Goal: Task Accomplishment & Management: Use online tool/utility

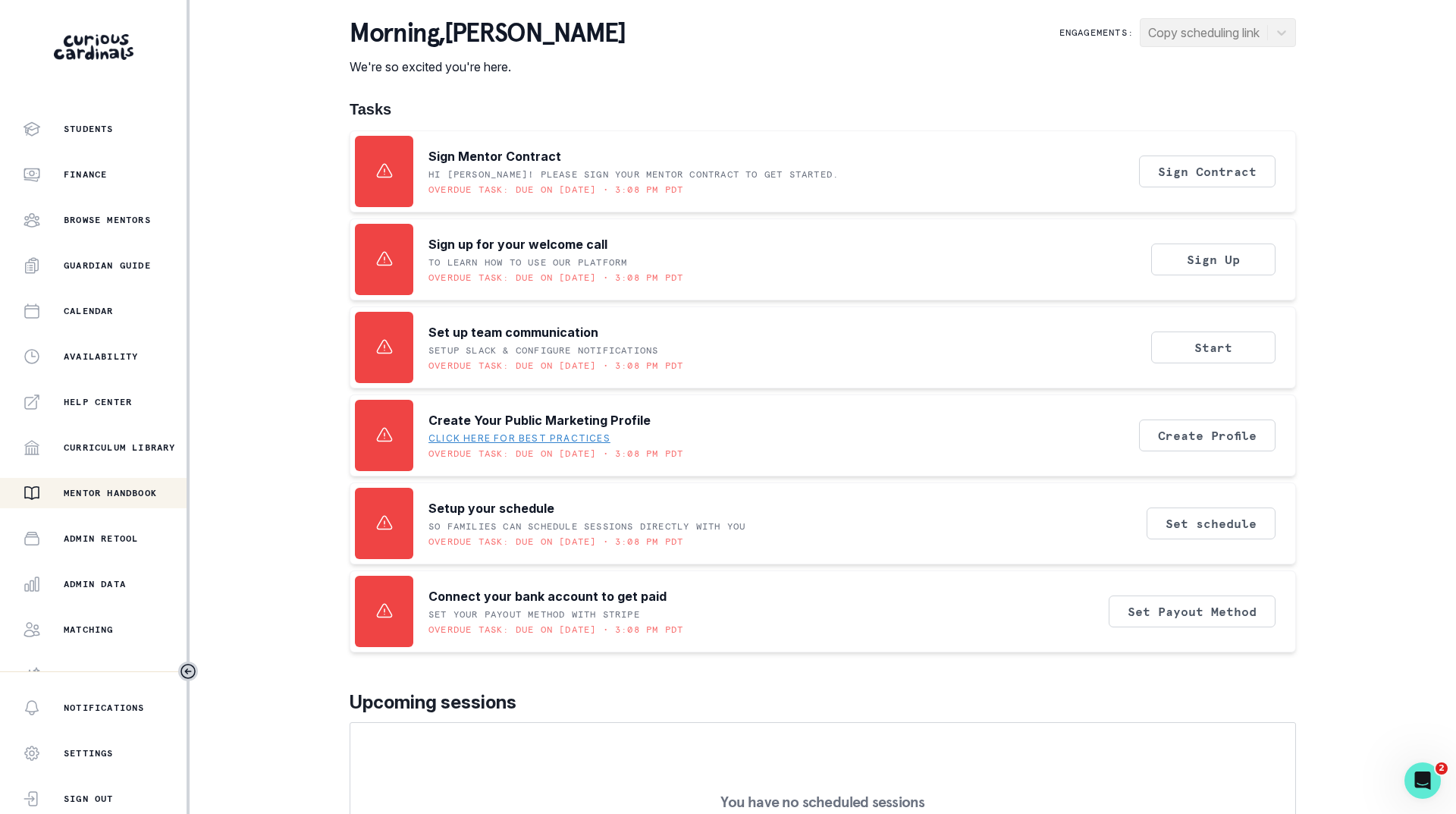
scroll to position [117, 0]
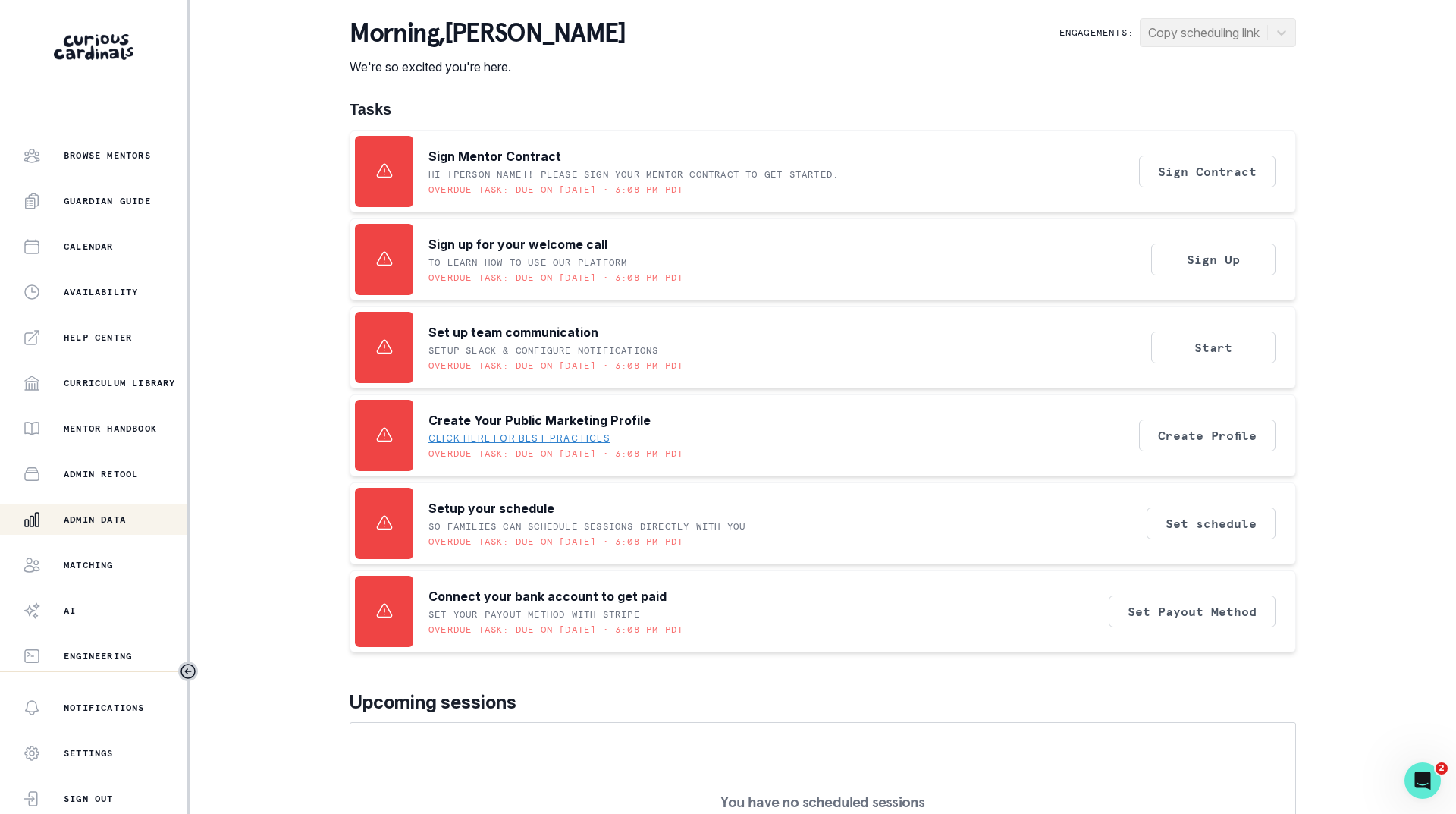
click at [84, 518] on p "Admin Data" at bounding box center [95, 520] width 62 height 12
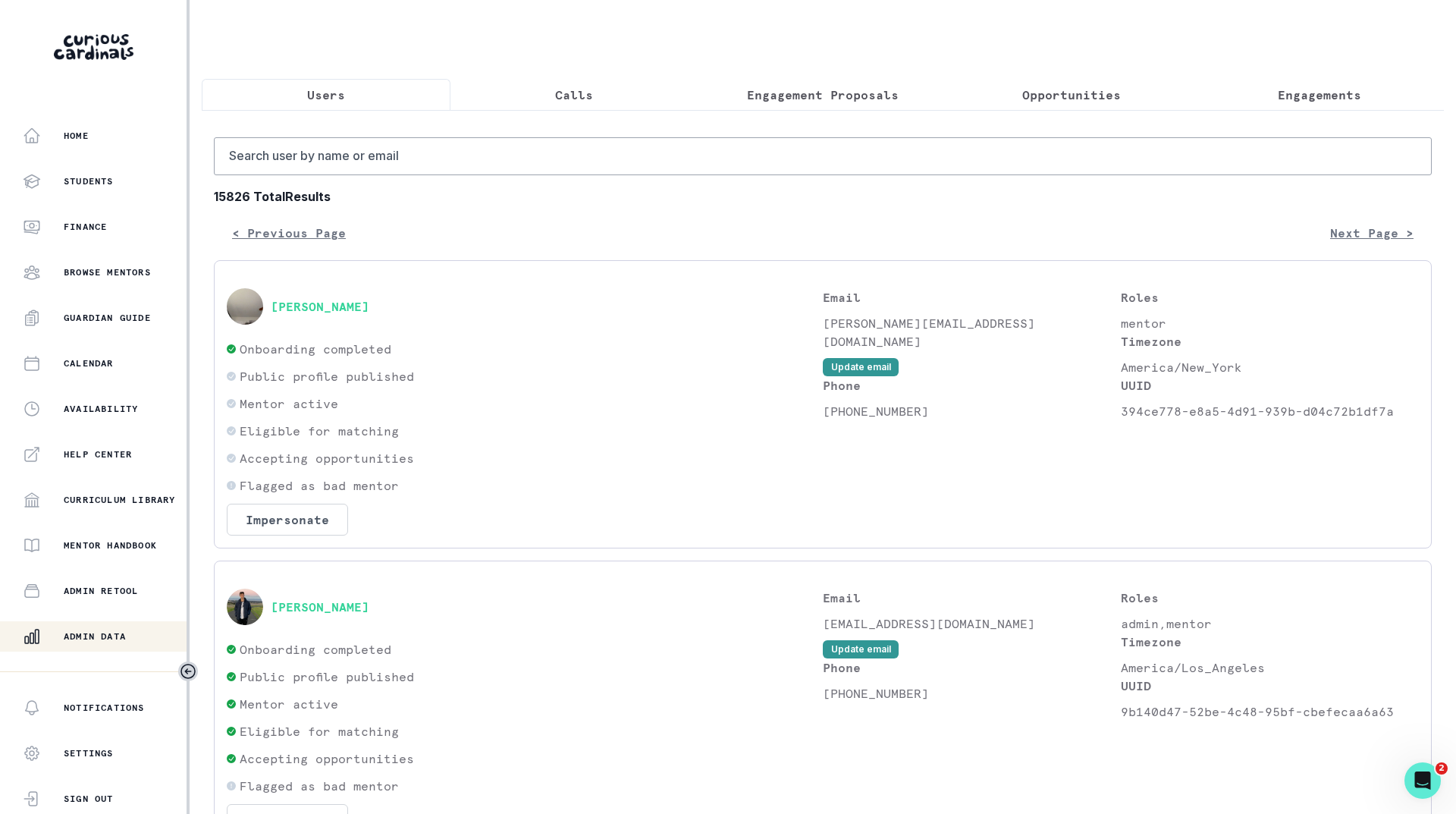
click at [1282, 92] on p "Engagements" at bounding box center [1320, 94] width 83 height 18
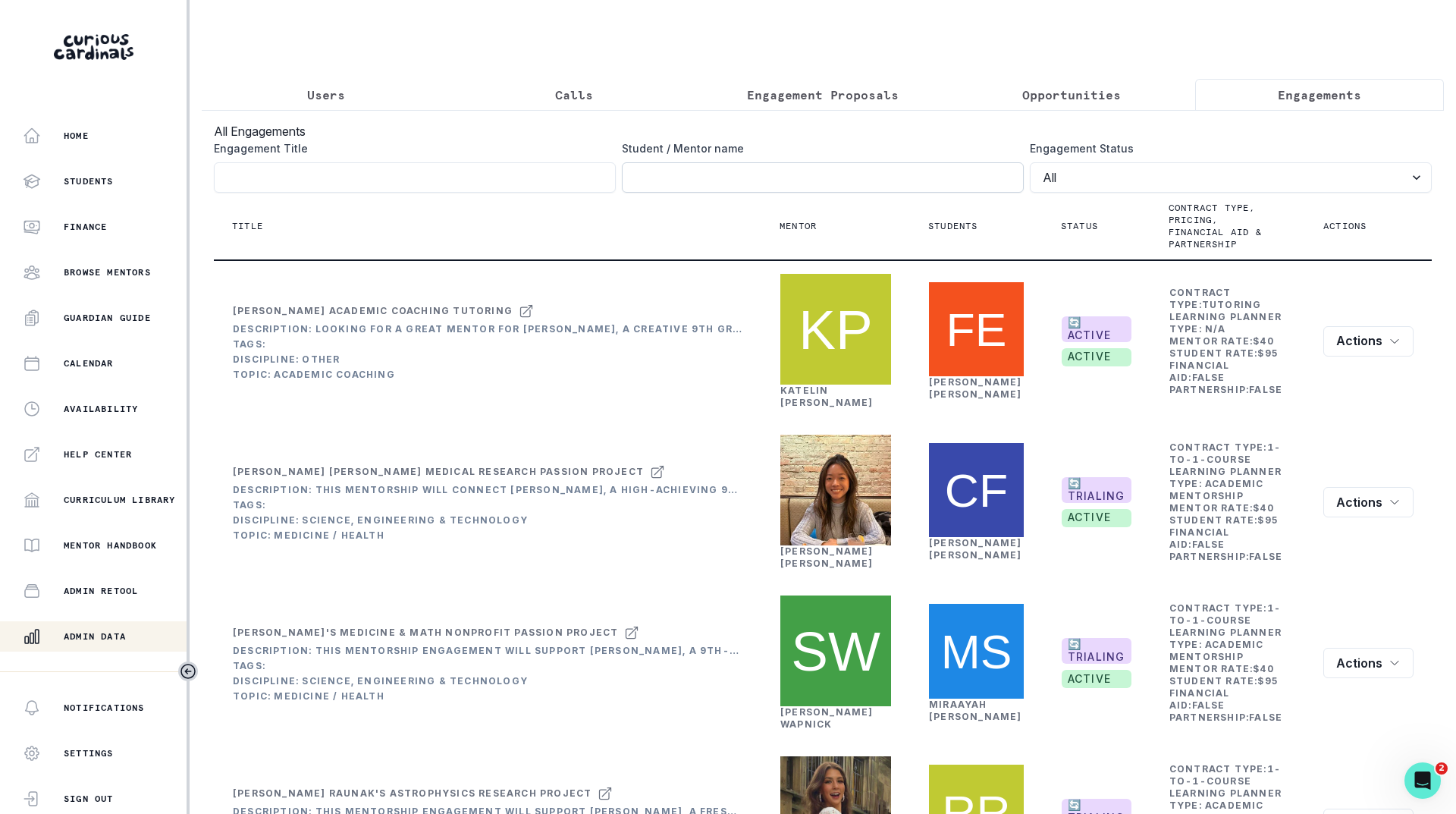
click at [811, 190] on input "Engagement Title" at bounding box center [823, 177] width 402 height 30
paste input "[PERSON_NAME]"
type input "[PERSON_NAME]"
click button "submit" at bounding box center [0, 0] width 0 height 0
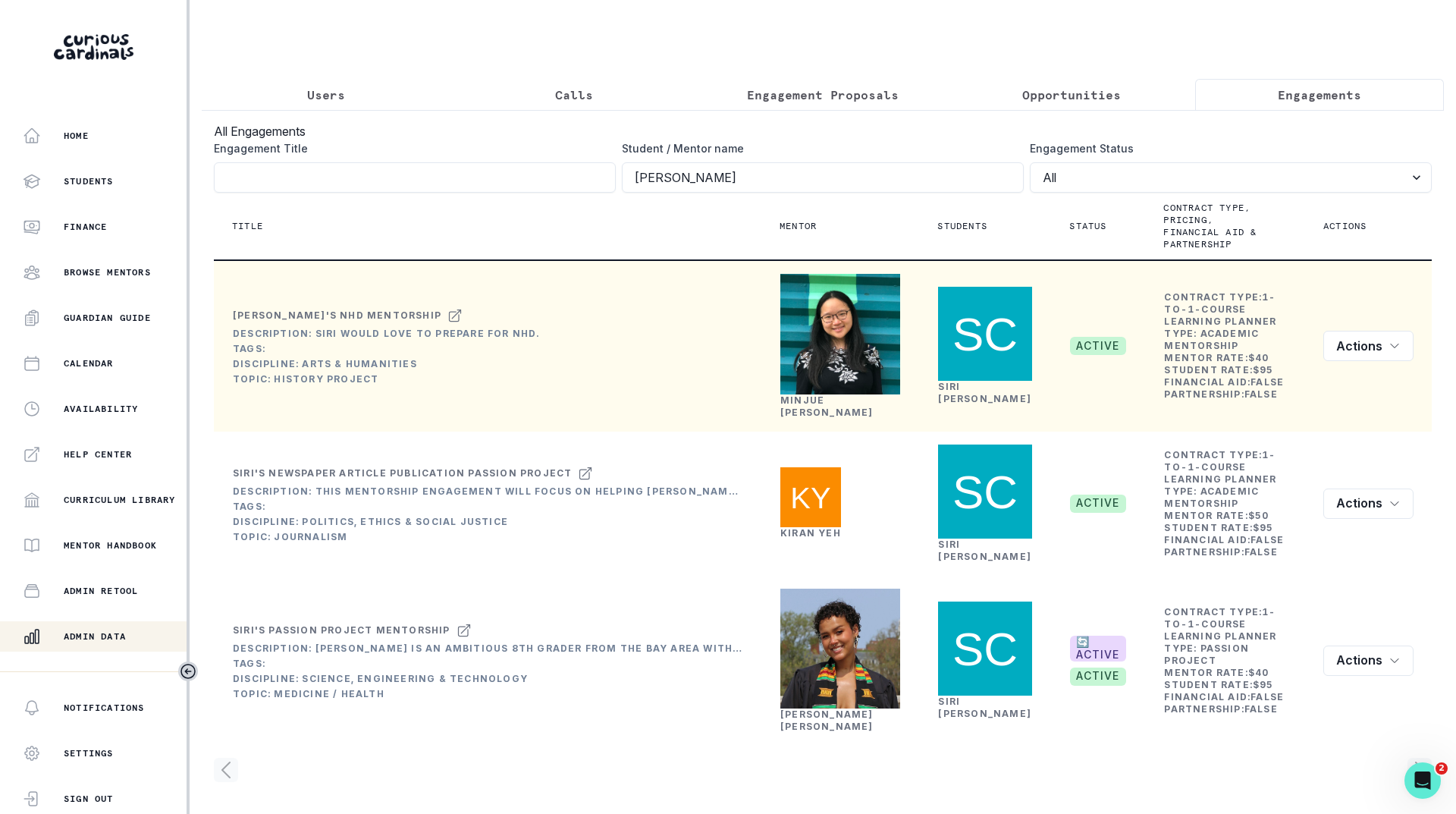
scroll to position [25, 0]
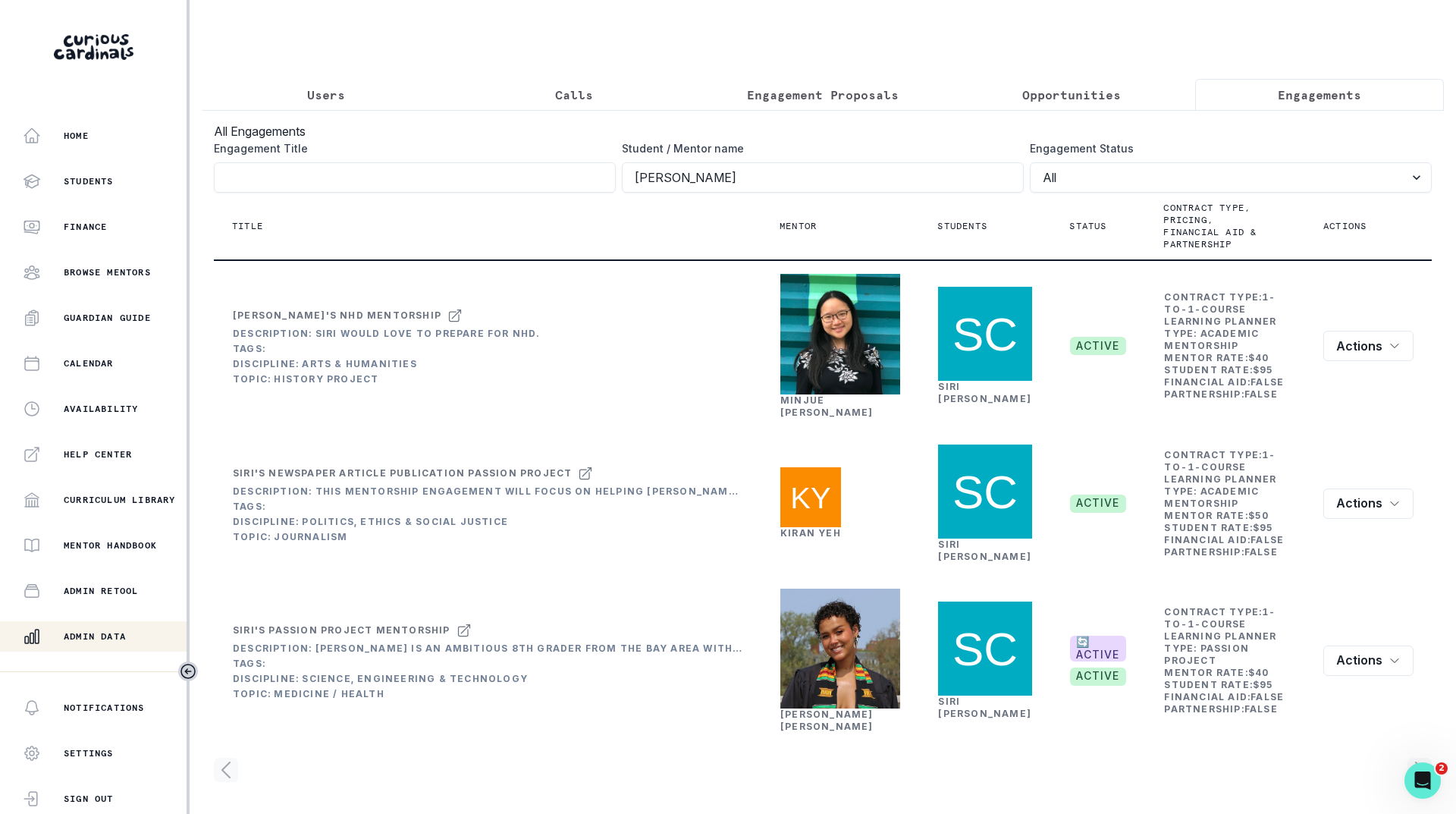
click at [705, 220] on div "Title" at bounding box center [488, 226] width 511 height 12
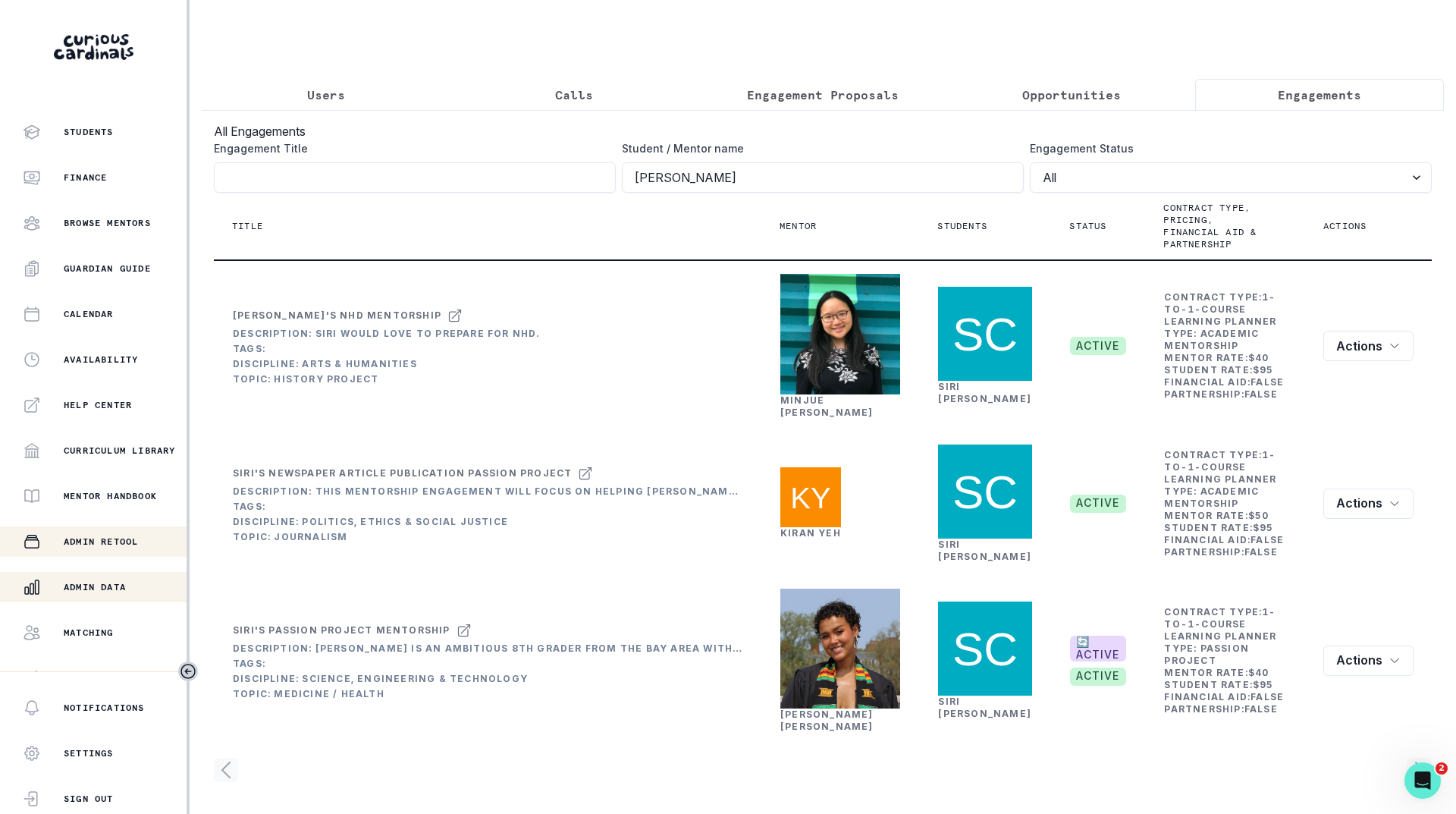
scroll to position [117, 0]
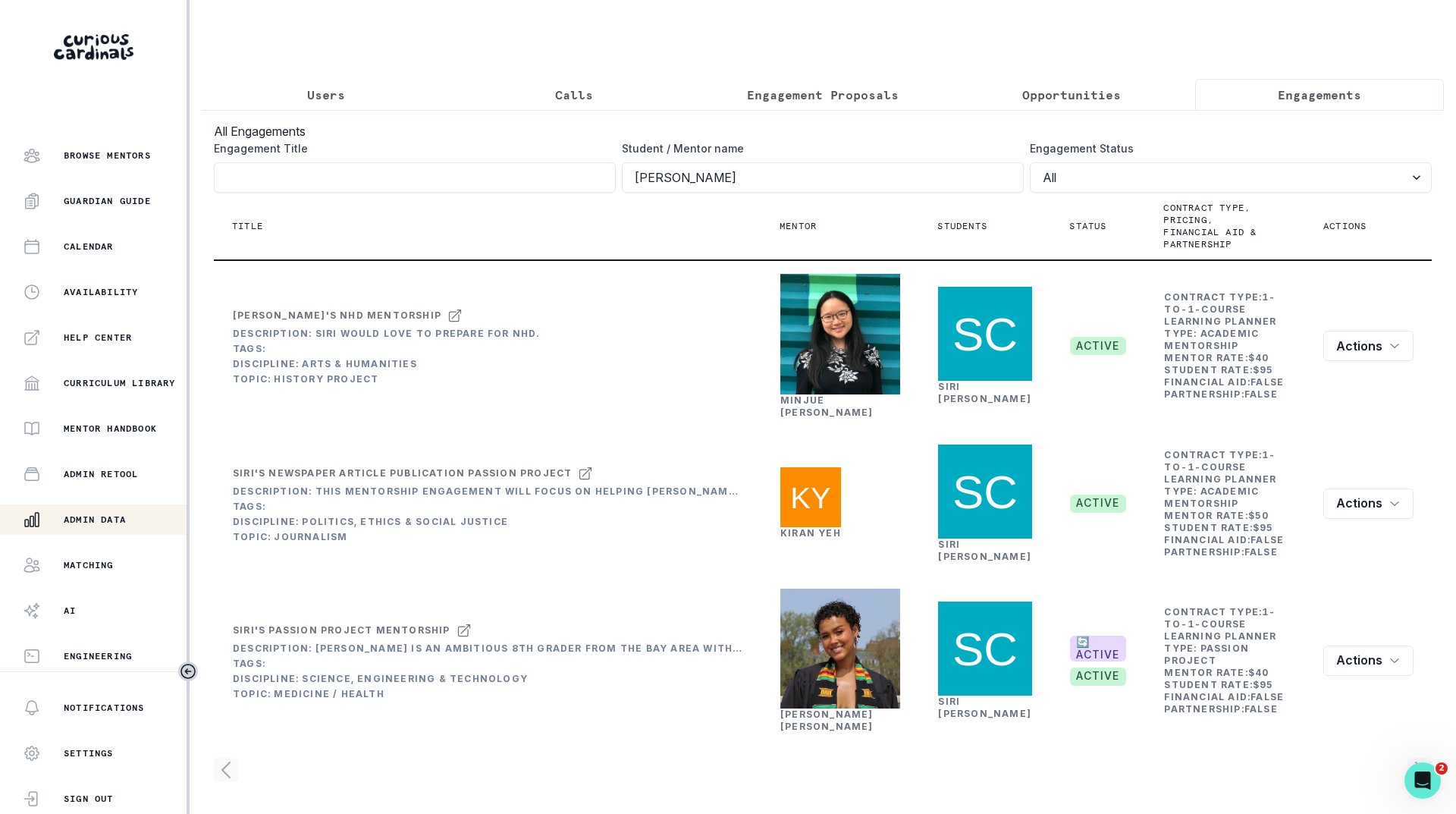
click at [324, 86] on p "Users" at bounding box center [326, 94] width 38 height 18
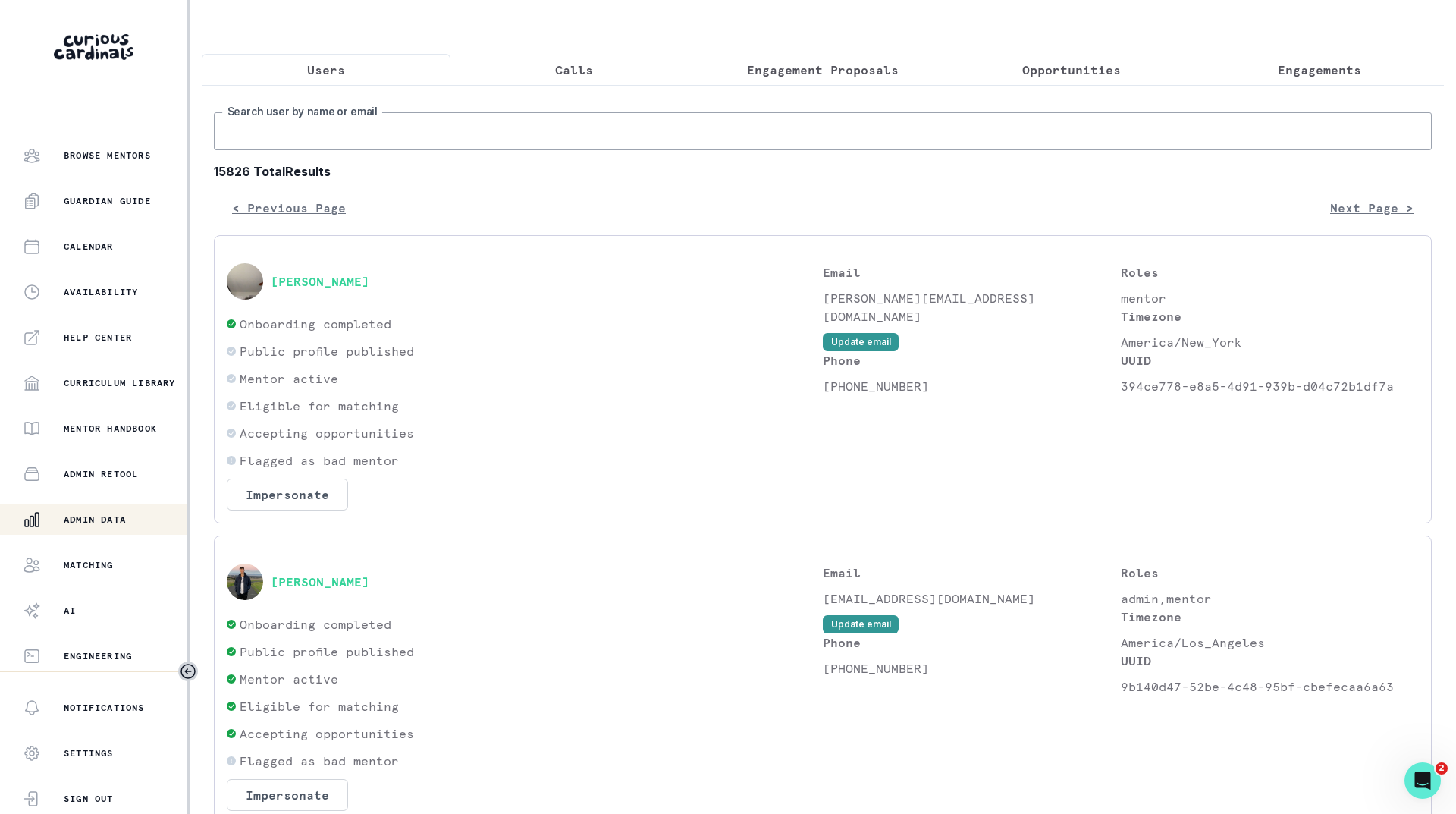
click at [380, 144] on input "Search user by name or email" at bounding box center [822, 131] width 1218 height 38
type input "[PERSON_NAME]"
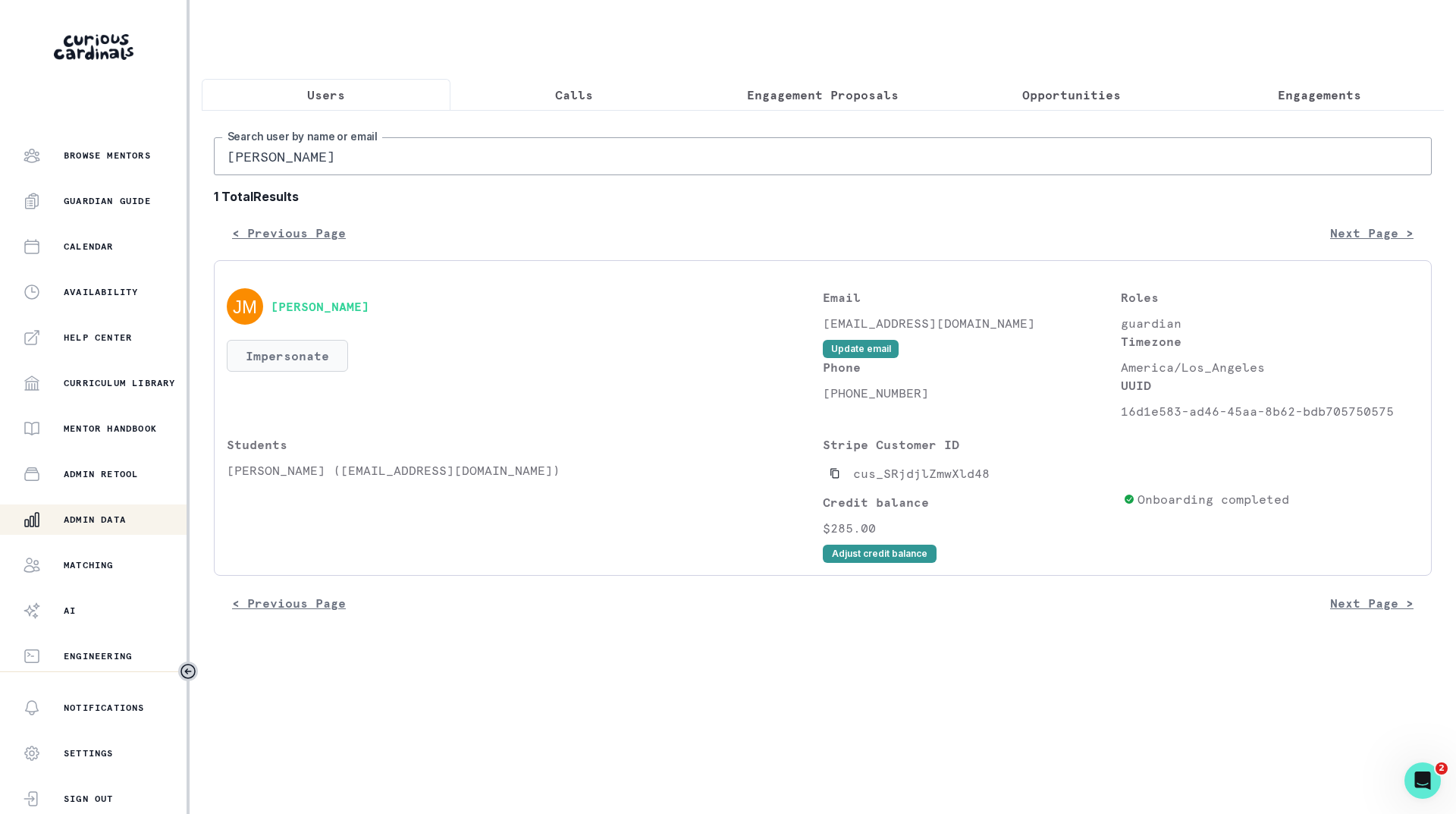
click at [268, 362] on button "Impersonate" at bounding box center [288, 356] width 122 height 32
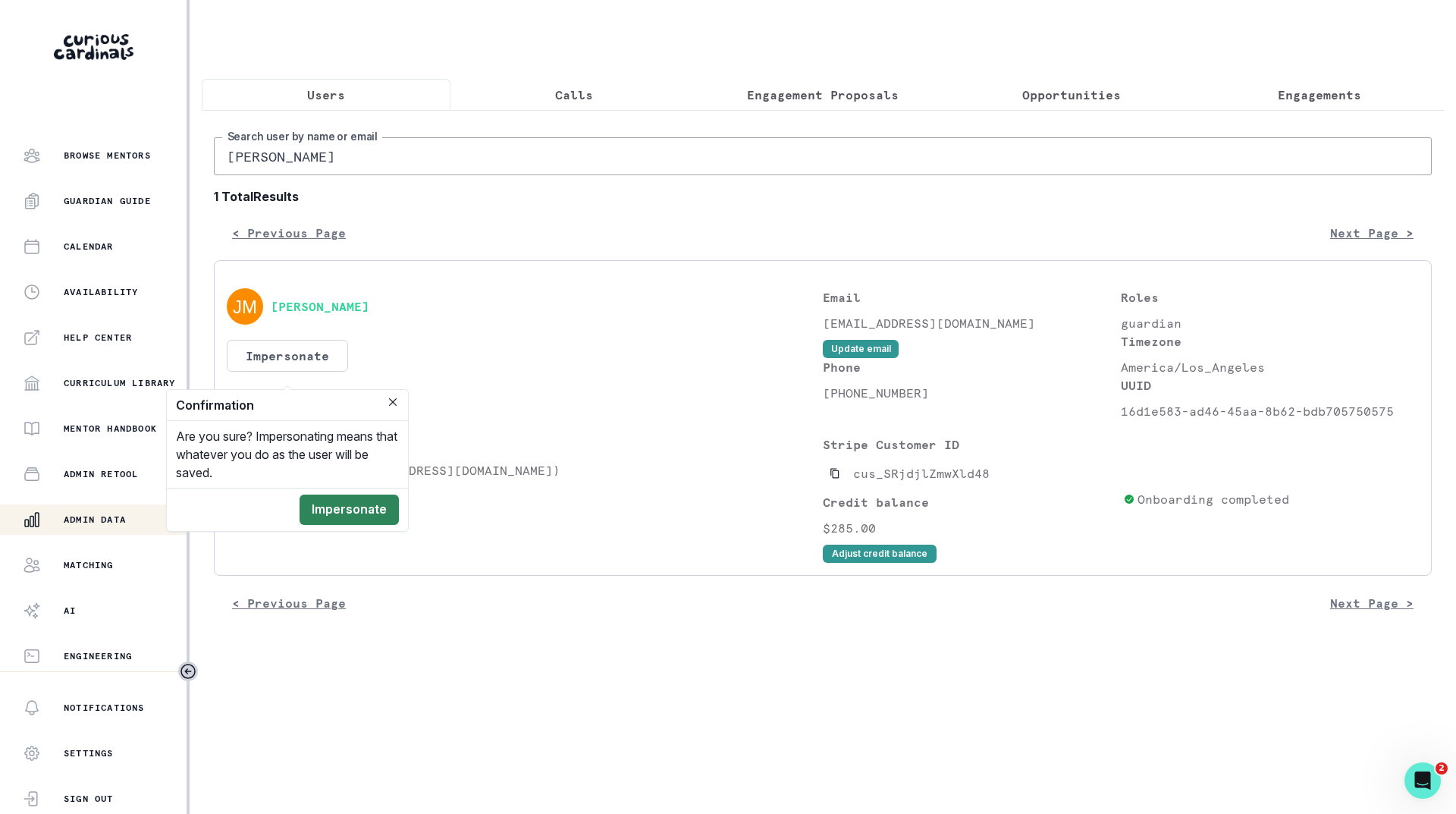
click at [360, 508] on button "Impersonate" at bounding box center [348, 509] width 99 height 30
